Goal: Task Accomplishment & Management: Use online tool/utility

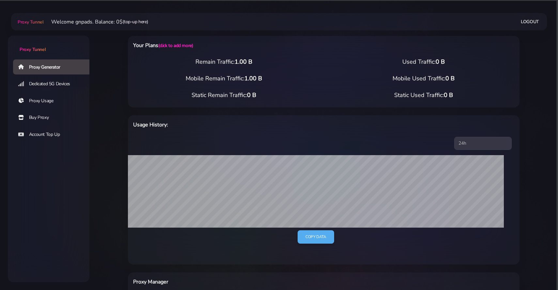
click at [135, 21] on link "(top-up here)" at bounding box center [135, 21] width 25 height 7
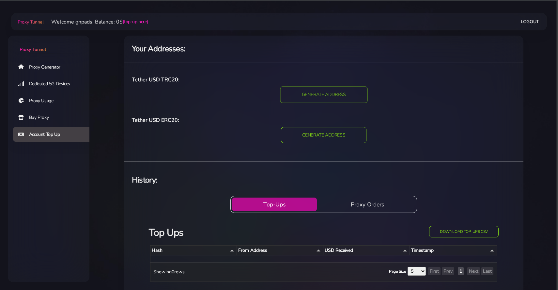
click at [350, 93] on input "GENERATE ADDRESS" at bounding box center [323, 94] width 87 height 17
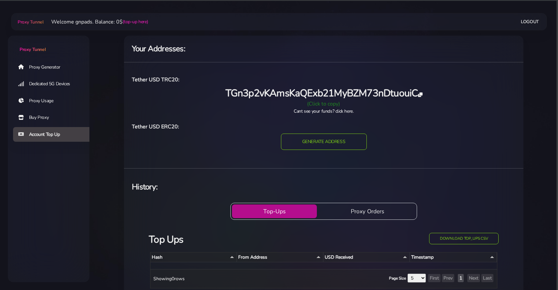
click at [328, 100] on div "(Click to copy)" at bounding box center [323, 104] width 391 height 8
click at [527, 22] on link "Logout" at bounding box center [529, 22] width 18 height 12
